Goal: Information Seeking & Learning: Learn about a topic

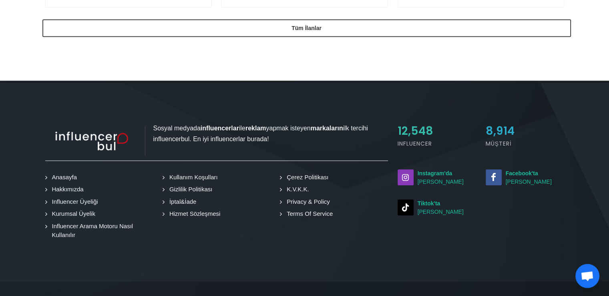
scroll to position [795, 0]
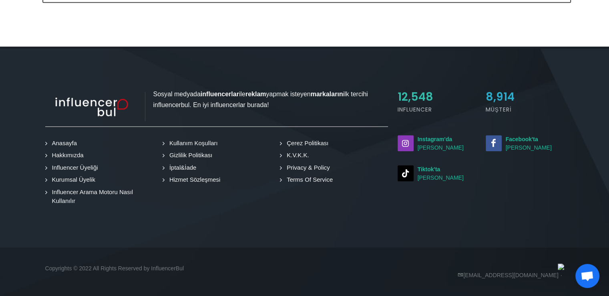
click at [67, 153] on link "Hakkımızda" at bounding box center [66, 155] width 38 height 9
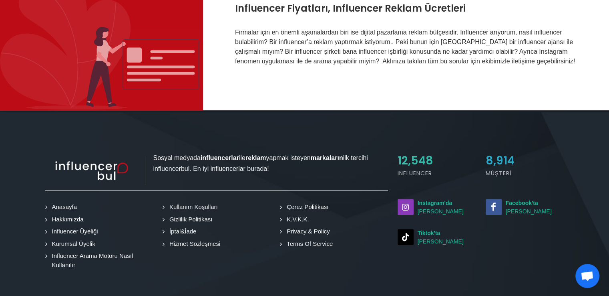
scroll to position [521, 0]
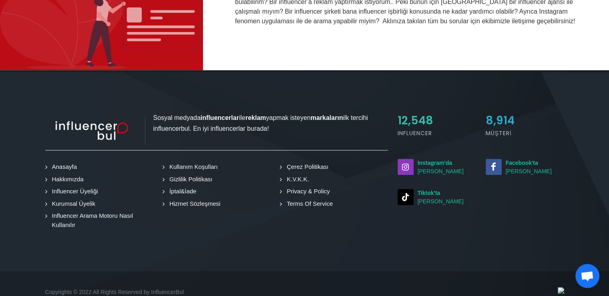
click at [69, 190] on link "Influencer Üyeliği" at bounding box center [73, 191] width 52 height 9
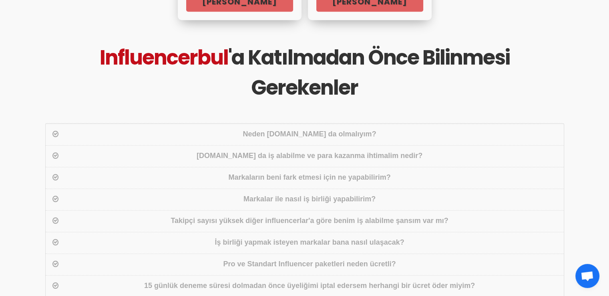
scroll to position [561, 0]
